Goal: Transaction & Acquisition: Purchase product/service

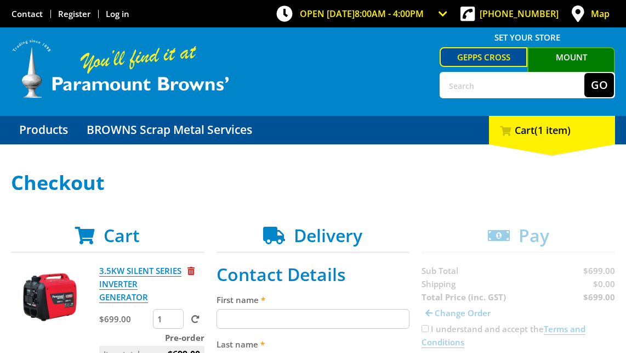
scroll to position [138, 0]
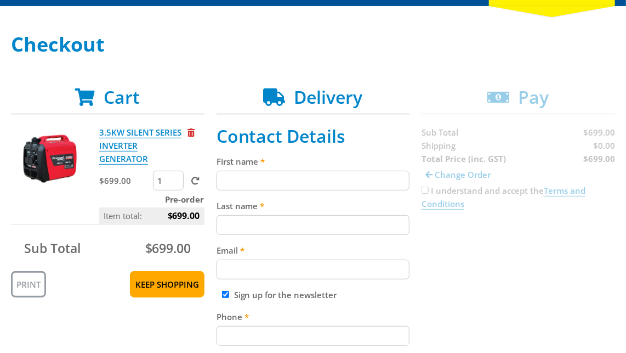
click at [295, 177] on input "First name" at bounding box center [314, 181] width 194 height 20
paste input "[PERSON_NAME]"
type input "[PERSON_NAME]"
click at [306, 217] on input "Last name" at bounding box center [314, 225] width 194 height 20
paste input "[PERSON_NAME]"
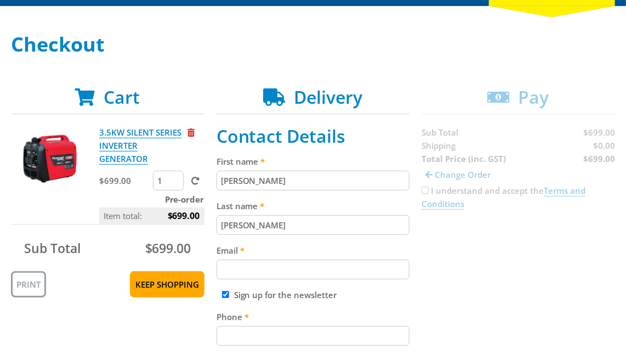
type input "[PERSON_NAME]"
click at [324, 262] on input "Email" at bounding box center [314, 269] width 194 height 20
paste input "[EMAIL_ADDRESS][DOMAIN_NAME]"
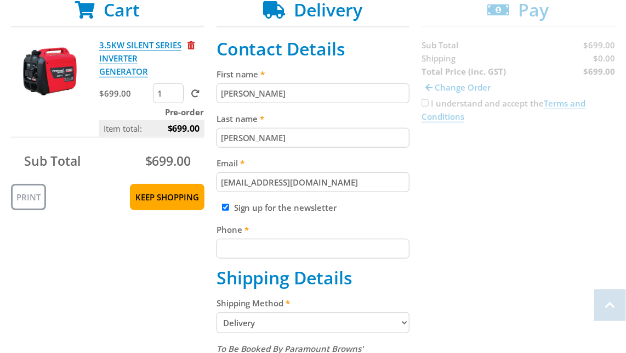
scroll to position [263, 0]
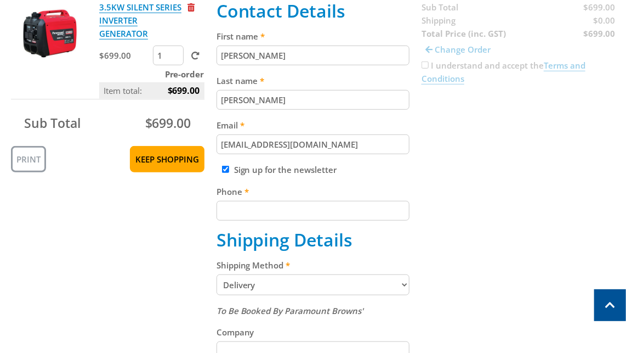
type input "[EMAIL_ADDRESS][DOMAIN_NAME]"
click at [365, 216] on input "Phone" at bounding box center [314, 211] width 194 height 20
paste input "[PHONE_NUMBER]"
type input "[PHONE_NUMBER]"
drag, startPoint x: 427, startPoint y: 236, endPoint x: 462, endPoint y: 214, distance: 41.4
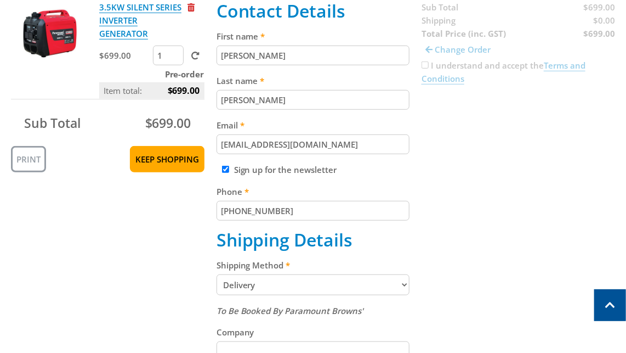
click at [428, 236] on div "Cart 3.5KW SILENT SERIES INVERTER GENERATOR $699.00 1 Pre-order Item total: $69…" at bounding box center [313, 342] width 605 height 761
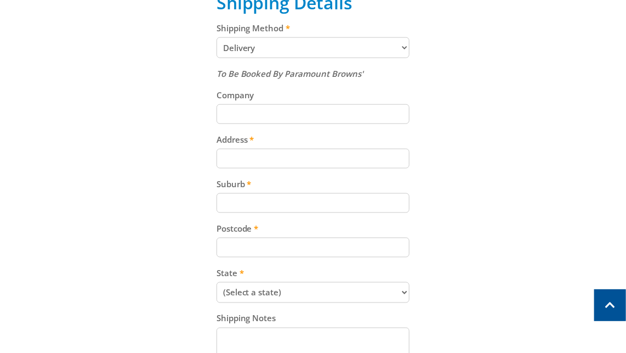
scroll to position [502, 0]
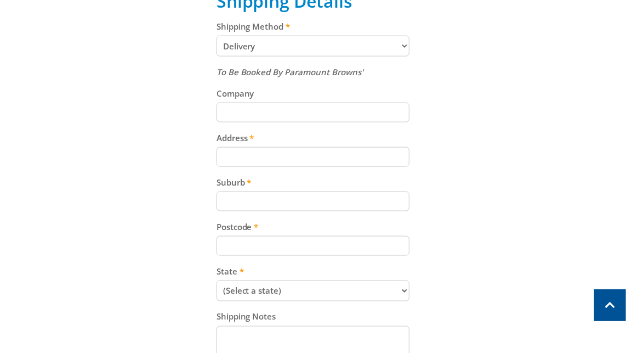
click at [286, 244] on input "Postcode" at bounding box center [314, 246] width 194 height 20
paste input "5094"
type input "5094"
click at [283, 204] on input "Suburb" at bounding box center [314, 201] width 194 height 20
paste input "Gepps Cross"
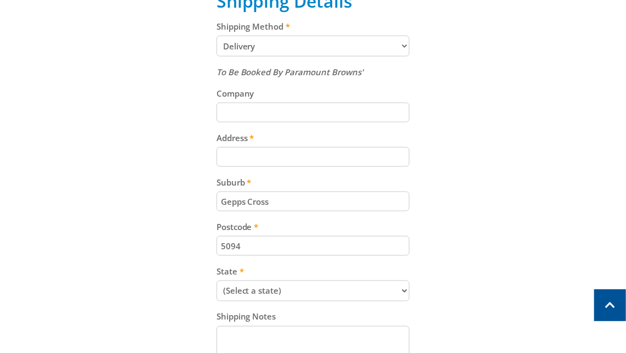
type input "Gepps Cross"
click at [299, 162] on input "Address" at bounding box center [314, 157] width 194 height 20
paste input "[STREET_ADDRESS]"
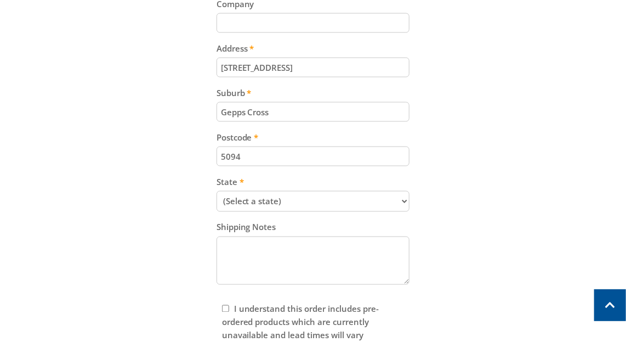
scroll to position [685, 0]
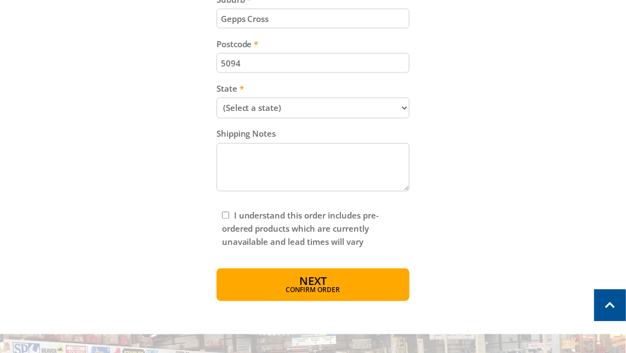
type input "[STREET_ADDRESS]"
click at [308, 106] on select "(Select a state) [GEOGRAPHIC_DATA] [GEOGRAPHIC_DATA] [GEOGRAPHIC_DATA] [GEOGRAP…" at bounding box center [314, 108] width 194 height 21
select select "SA"
click at [217, 98] on select "(Select a state) [GEOGRAPHIC_DATA] [GEOGRAPHIC_DATA] [GEOGRAPHIC_DATA] [GEOGRAP…" at bounding box center [314, 108] width 194 height 21
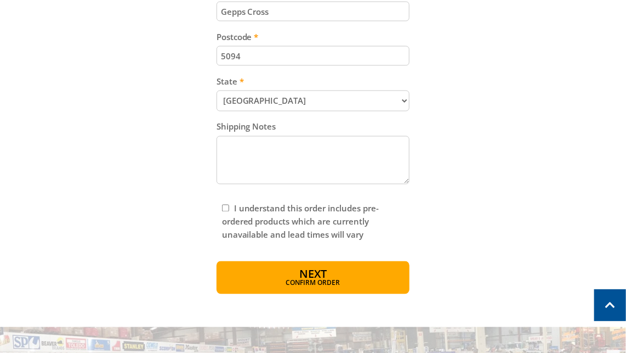
scroll to position [722, 0]
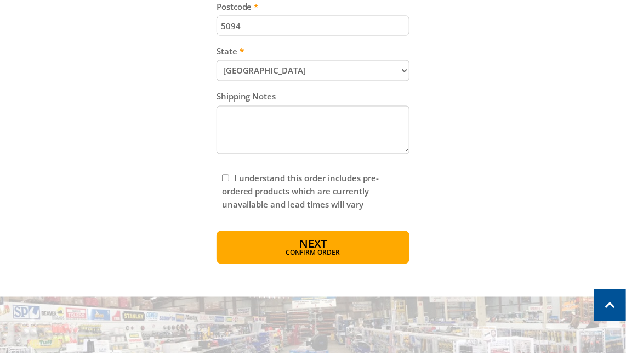
click at [227, 177] on input "I understand this order includes pre-ordered products which are currently unava…" at bounding box center [225, 177] width 7 height 7
checkbox input "true"
click at [284, 240] on button "Next Confirm order" at bounding box center [314, 247] width 194 height 33
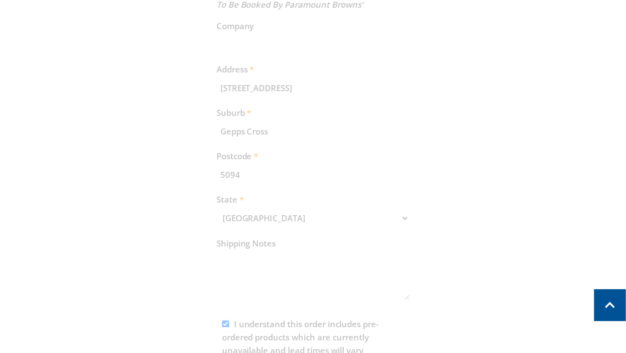
scroll to position [705, 0]
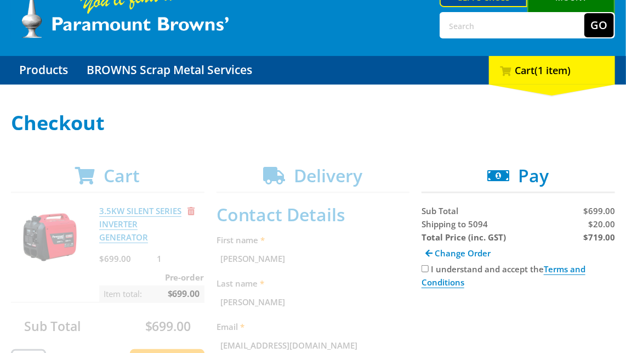
scroll to position [217, 0]
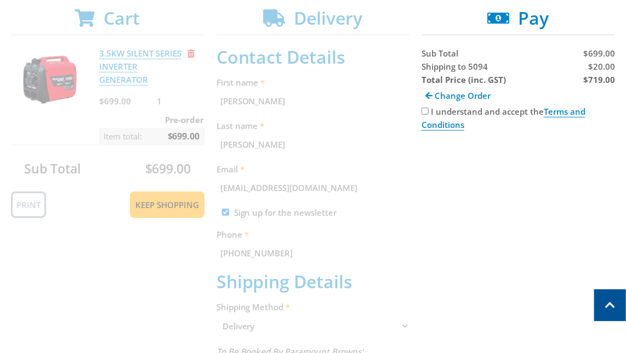
click at [426, 111] on input "I understand and accept the Terms and Conditions" at bounding box center [425, 111] width 7 height 7
checkbox input "true"
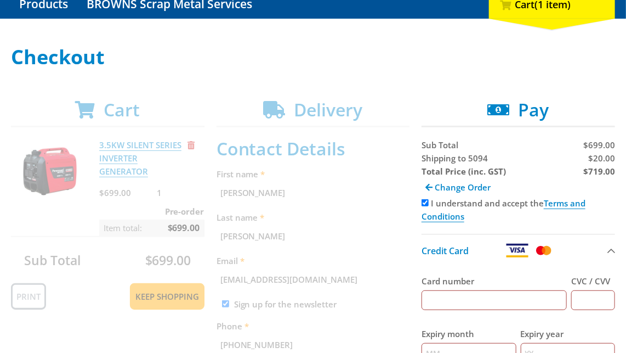
scroll to position [129, 0]
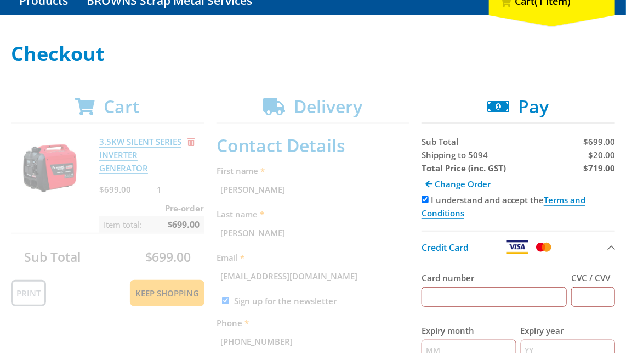
click at [598, 168] on strong "$719.00" at bounding box center [600, 167] width 32 height 11
copy strong "719.00"
click at [602, 154] on span "$20.00" at bounding box center [602, 154] width 27 height 11
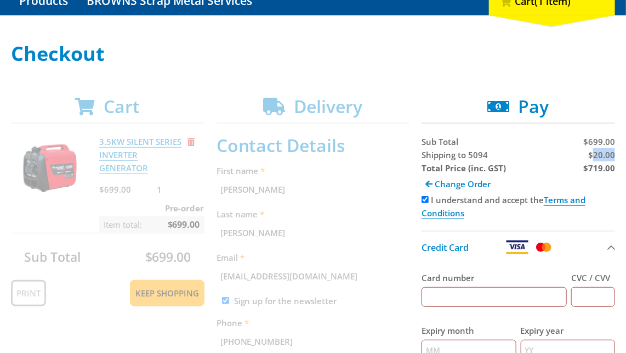
copy span "20.00"
click at [603, 158] on span "$20.00" at bounding box center [602, 154] width 27 height 11
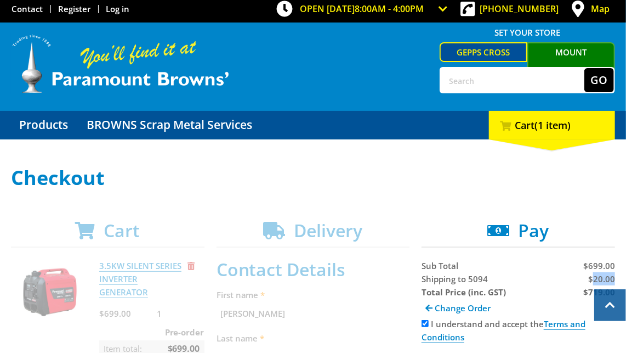
scroll to position [0, 0]
